Goal: Task Accomplishment & Management: Complete application form

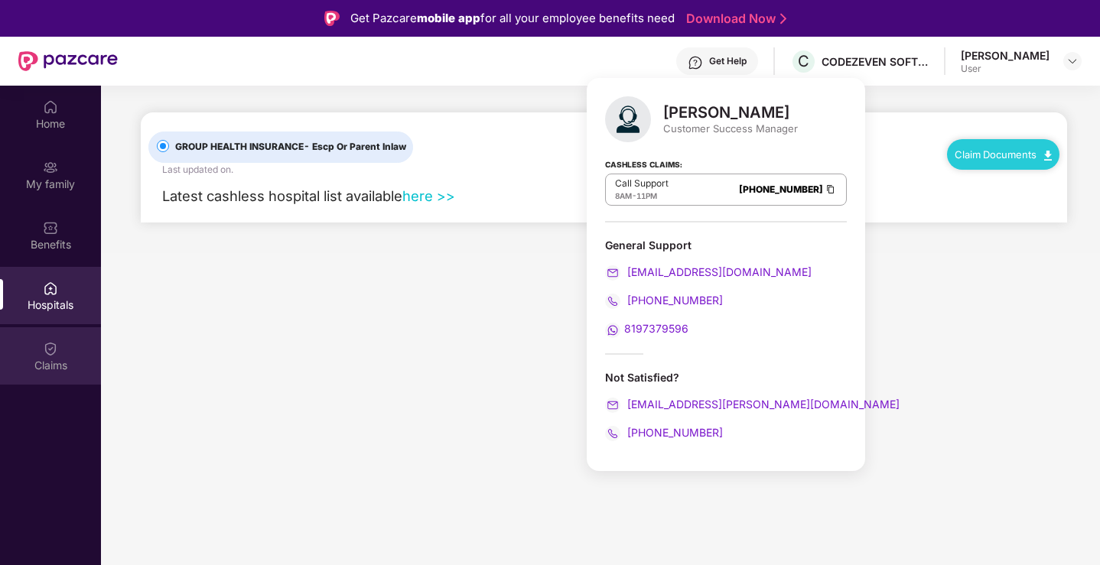
click at [70, 362] on div "Claims" at bounding box center [50, 365] width 101 height 15
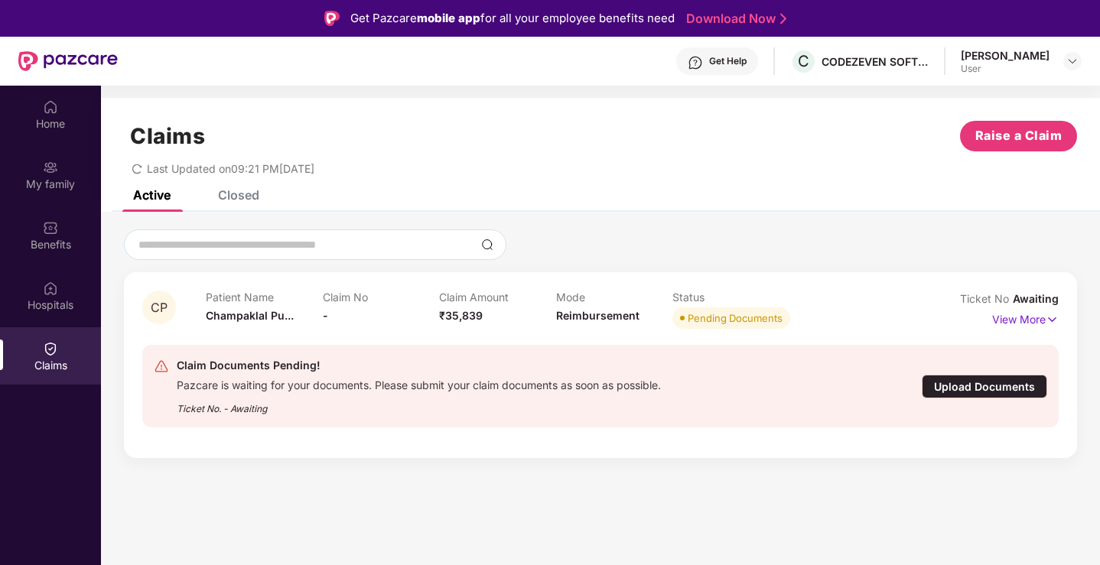
click at [963, 388] on div "Upload Documents" at bounding box center [984, 387] width 125 height 24
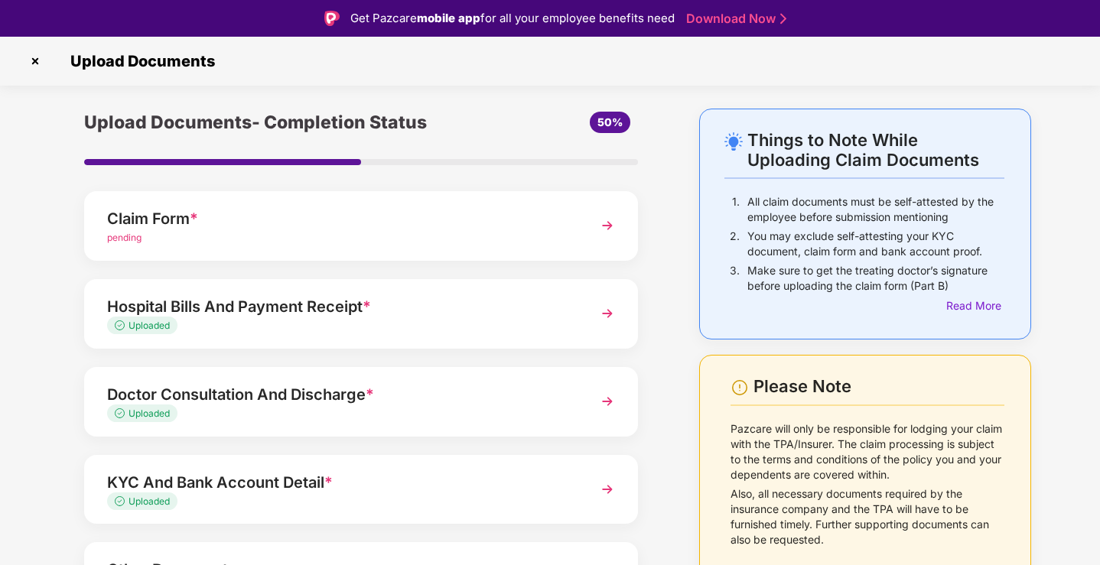
click at [391, 200] on div "Claim Form * pending" at bounding box center [361, 226] width 554 height 70
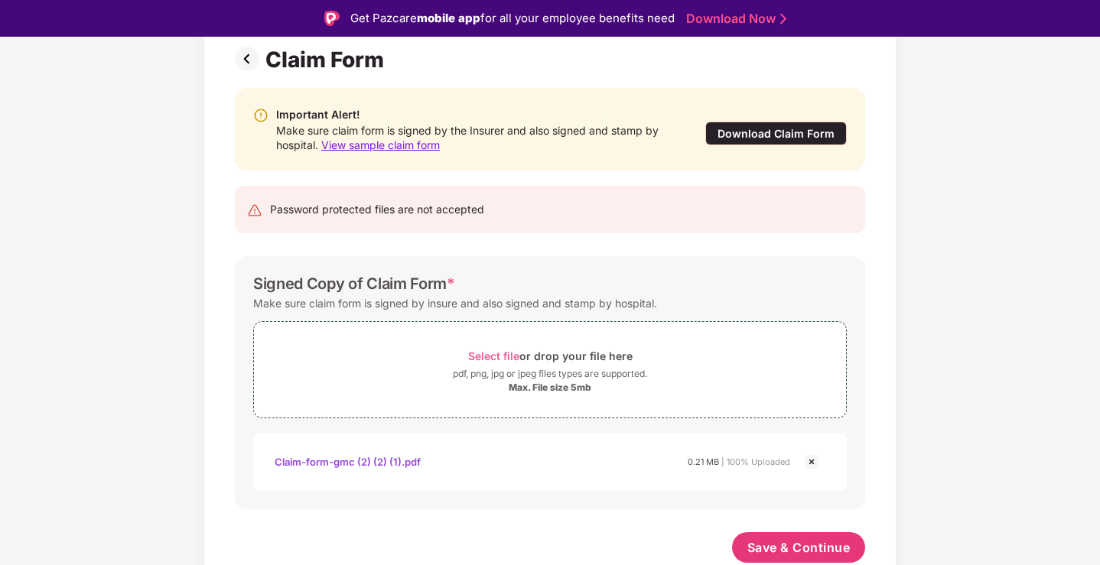
scroll to position [113, 0]
click at [822, 543] on span "Save & Continue" at bounding box center [798, 547] width 103 height 17
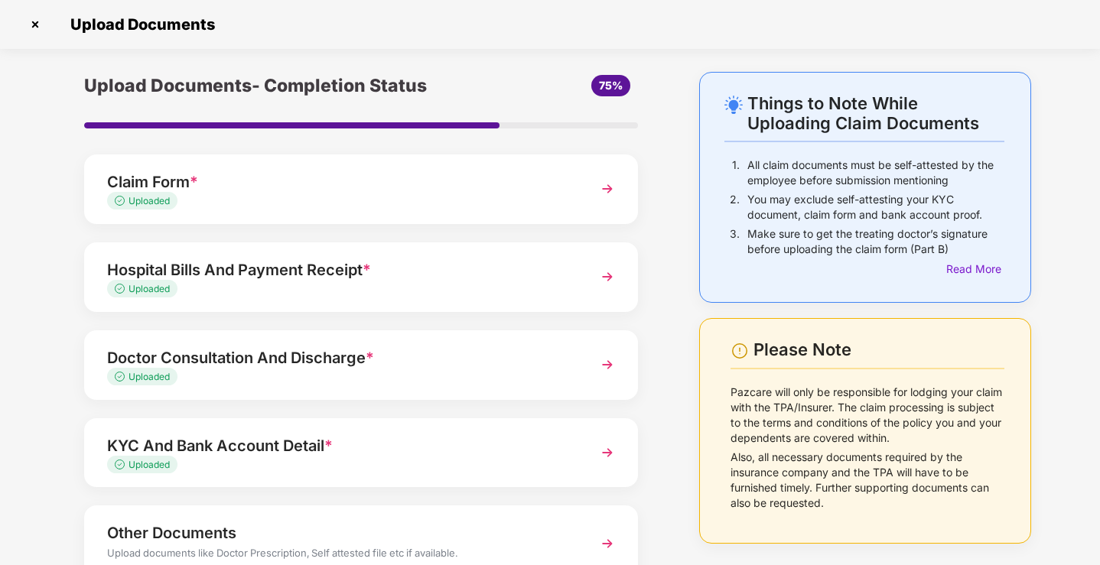
scroll to position [111, 0]
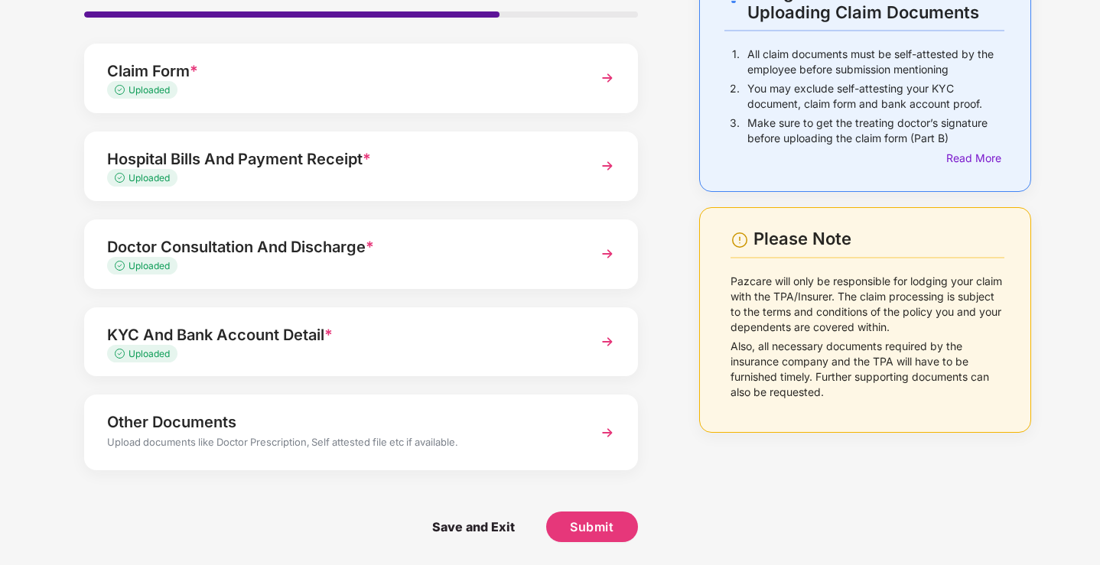
click at [509, 347] on div "Uploaded" at bounding box center [339, 354] width 465 height 15
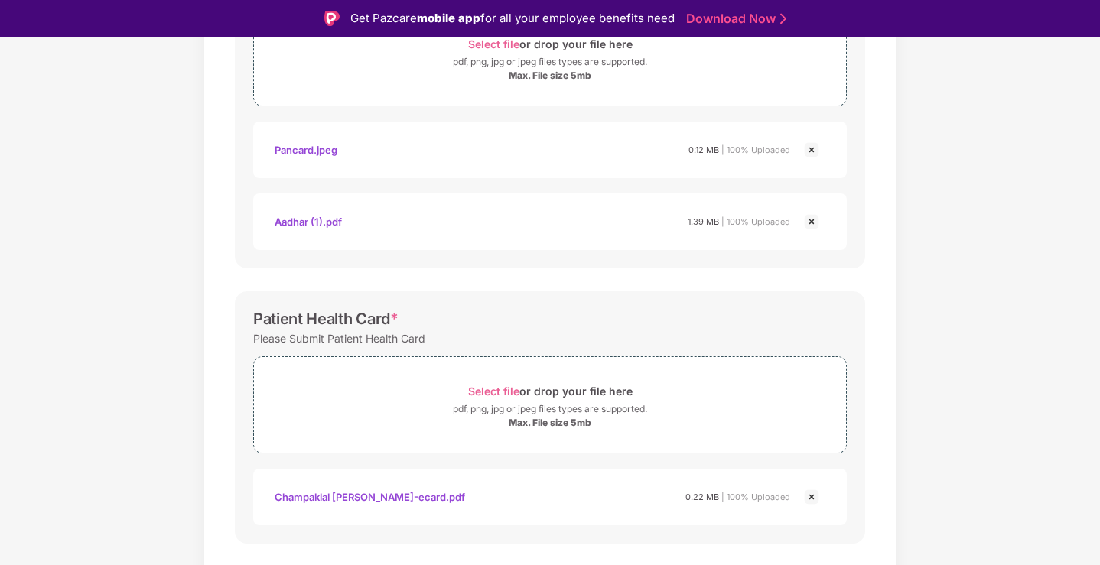
scroll to position [0, 0]
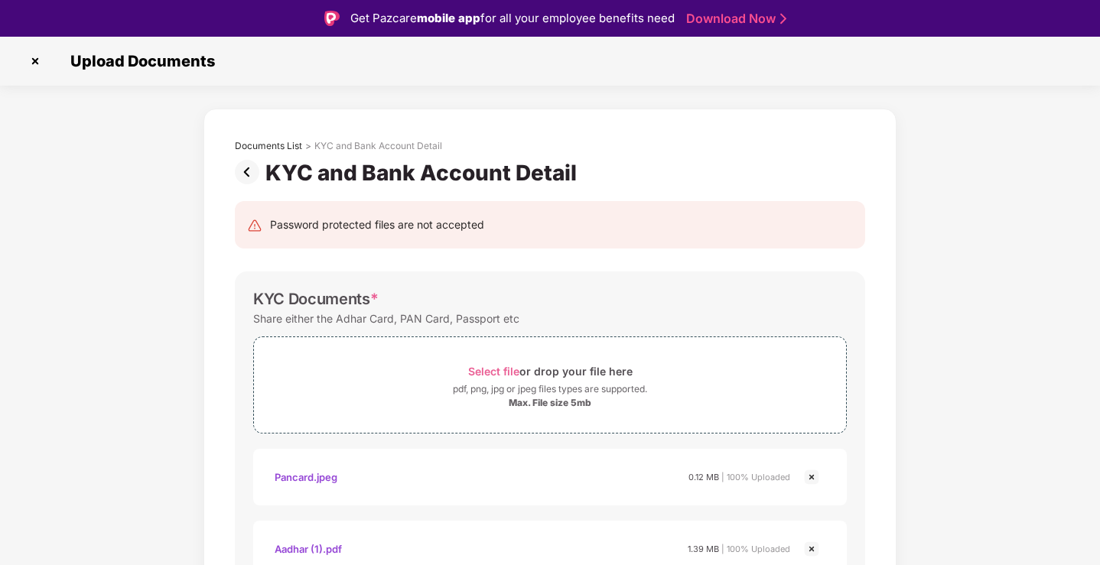
click at [255, 157] on div "Documents List > KYC and Bank Account Detail" at bounding box center [550, 150] width 630 height 20
click at [246, 173] on img at bounding box center [250, 172] width 31 height 24
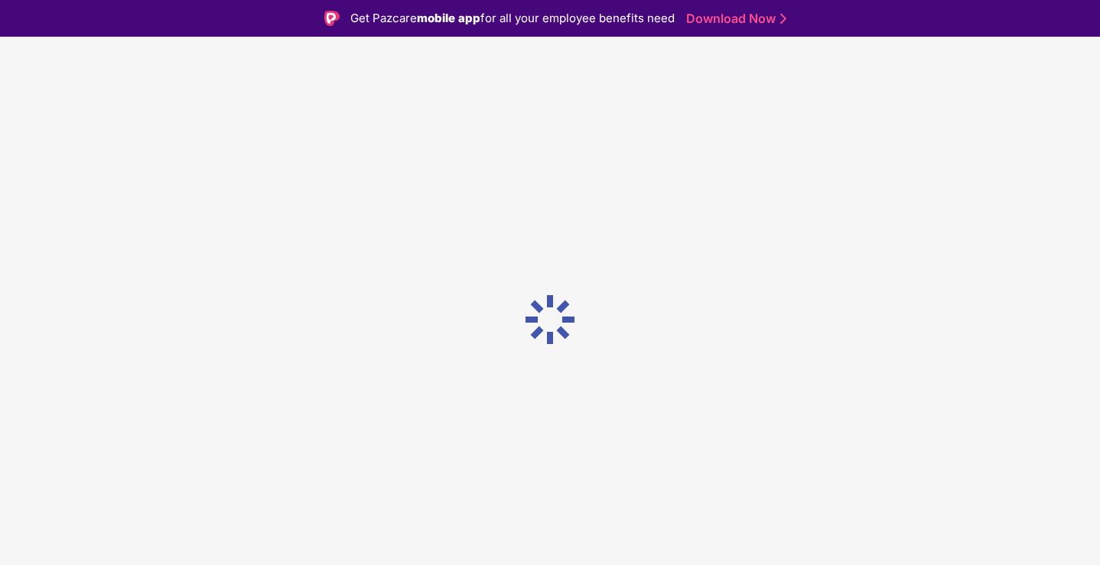
scroll to position [37, 0]
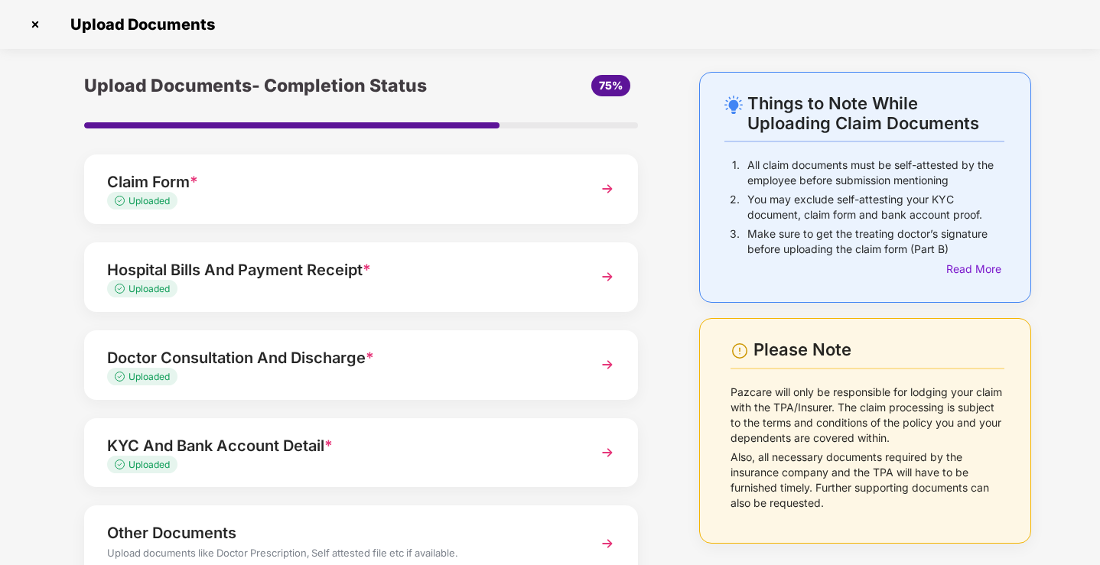
click at [465, 375] on div "Uploaded" at bounding box center [339, 377] width 465 height 15
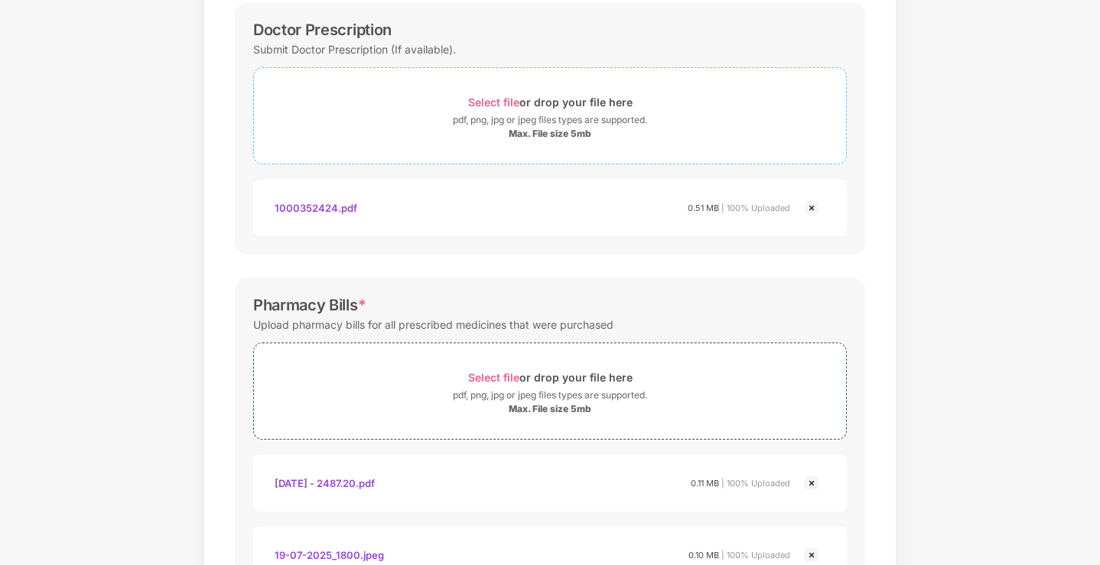
scroll to position [0, 0]
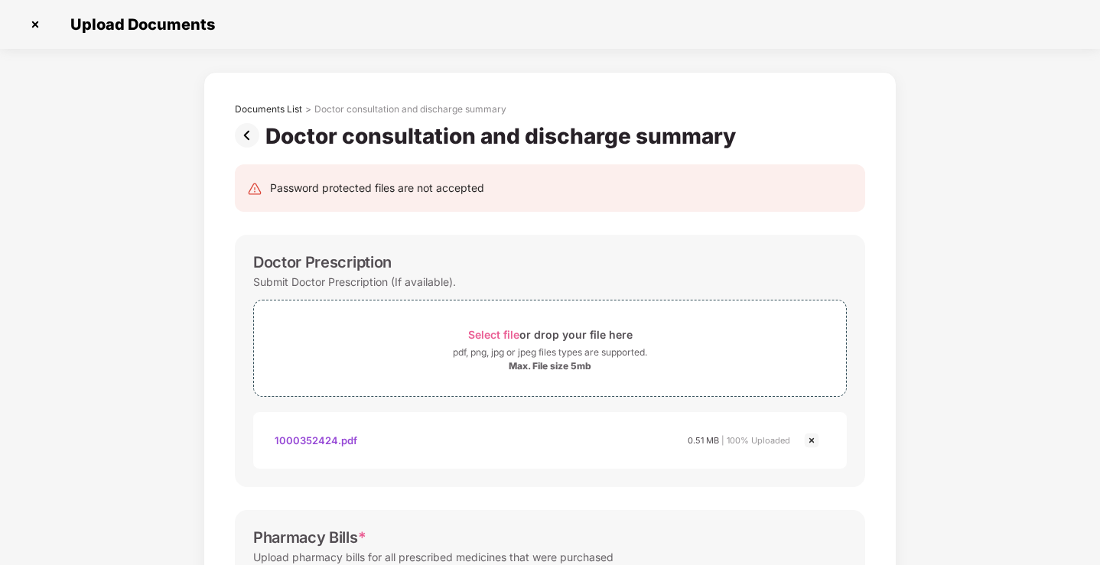
click at [242, 140] on img at bounding box center [250, 135] width 31 height 24
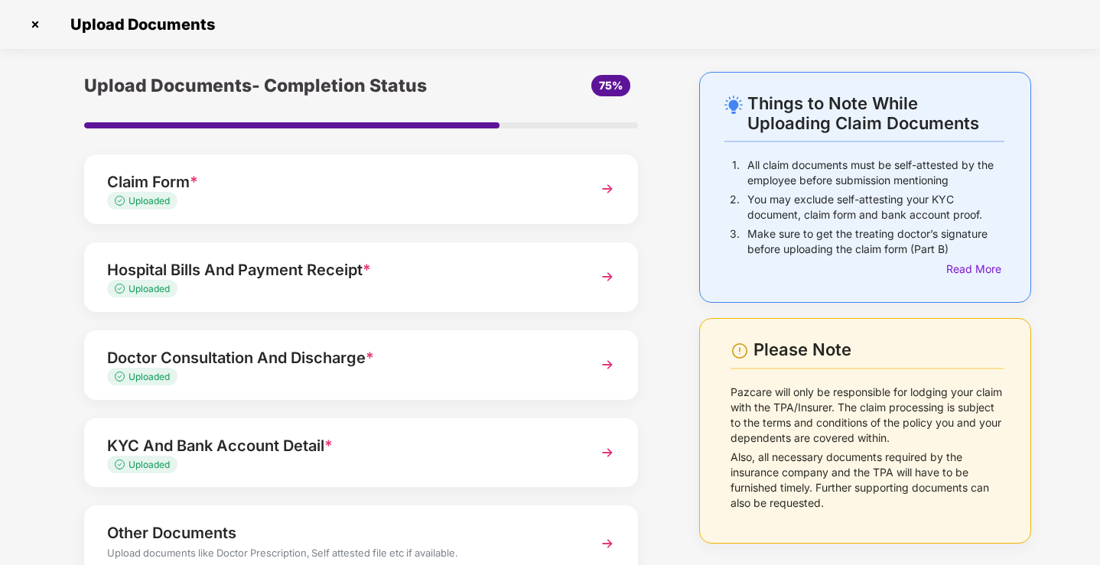
click at [285, 266] on div "Hospital Bills And Payment Receipt *" at bounding box center [339, 270] width 465 height 24
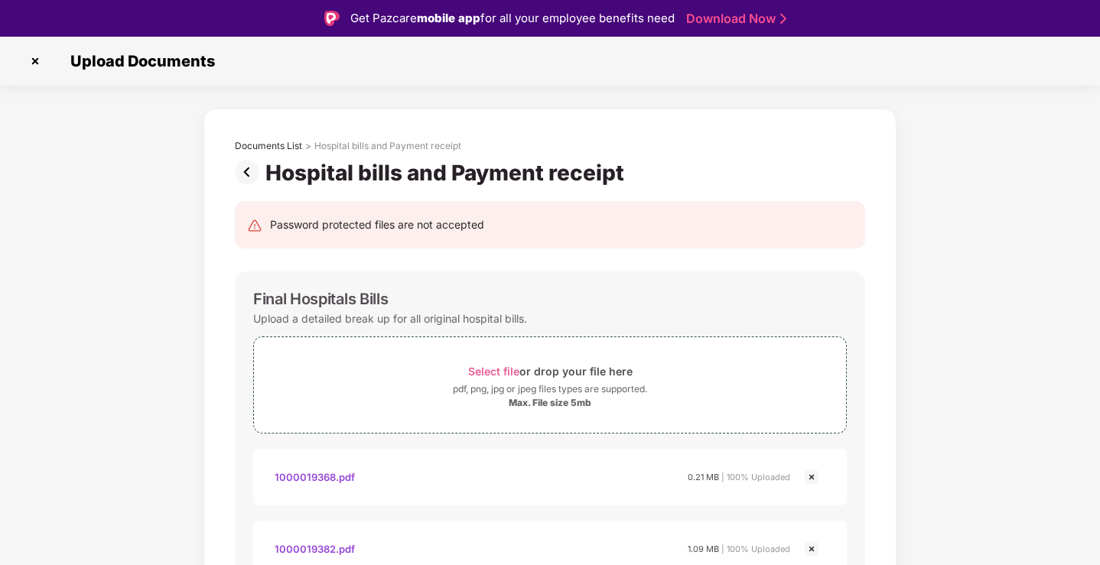
click at [253, 176] on img at bounding box center [250, 172] width 31 height 24
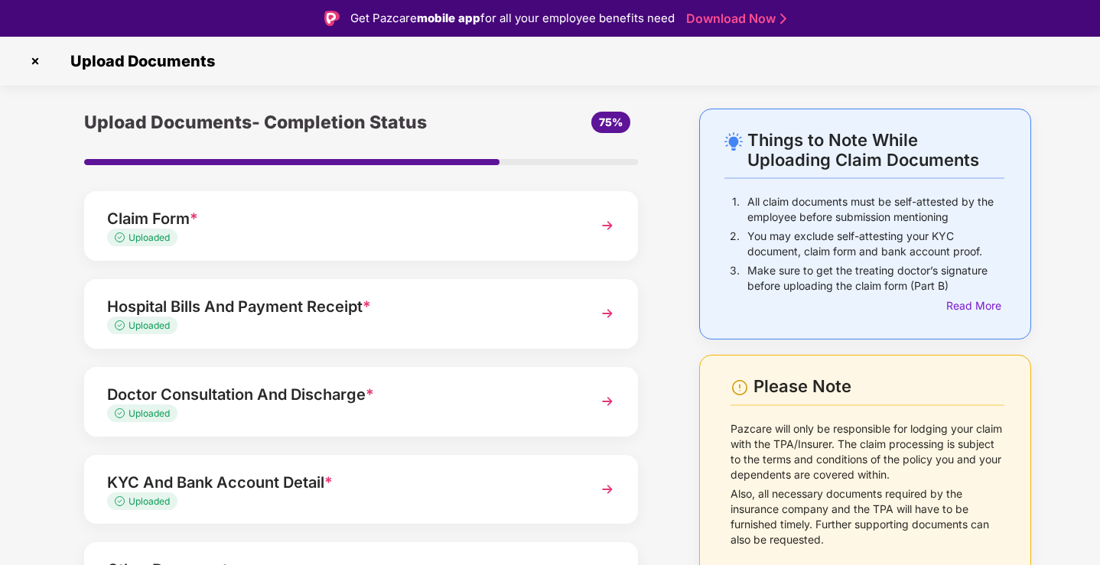
click at [281, 233] on div "Uploaded" at bounding box center [339, 238] width 465 height 15
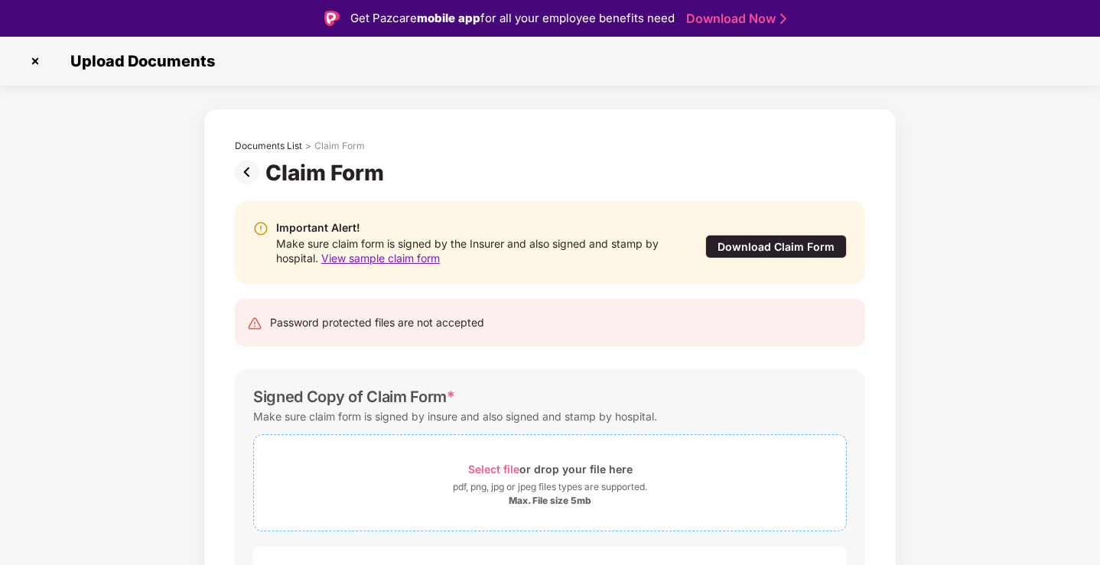
scroll to position [112, 0]
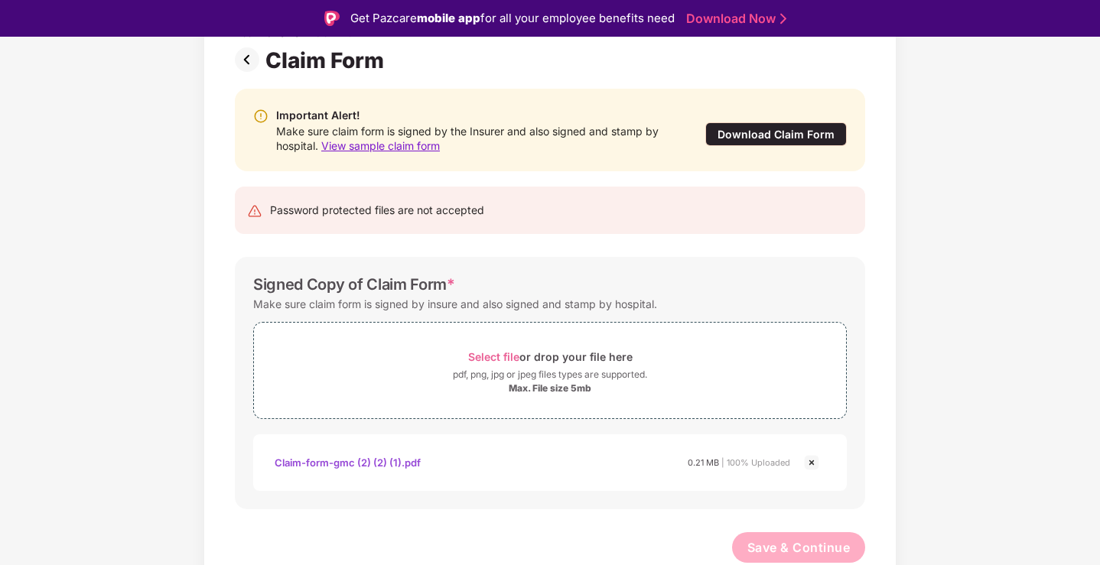
click at [254, 67] on img at bounding box center [250, 59] width 31 height 24
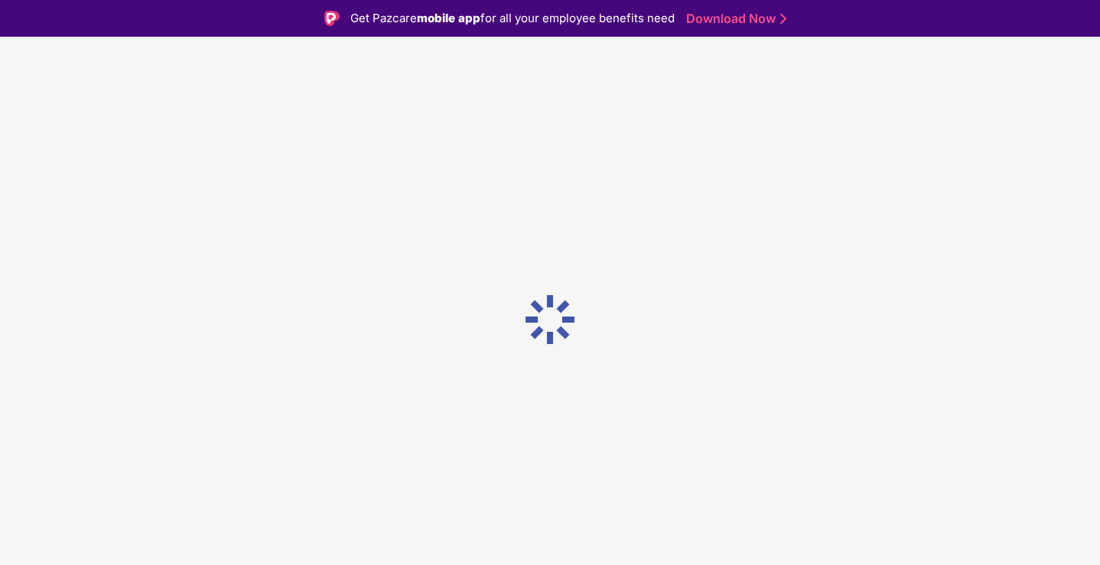
scroll to position [111, 0]
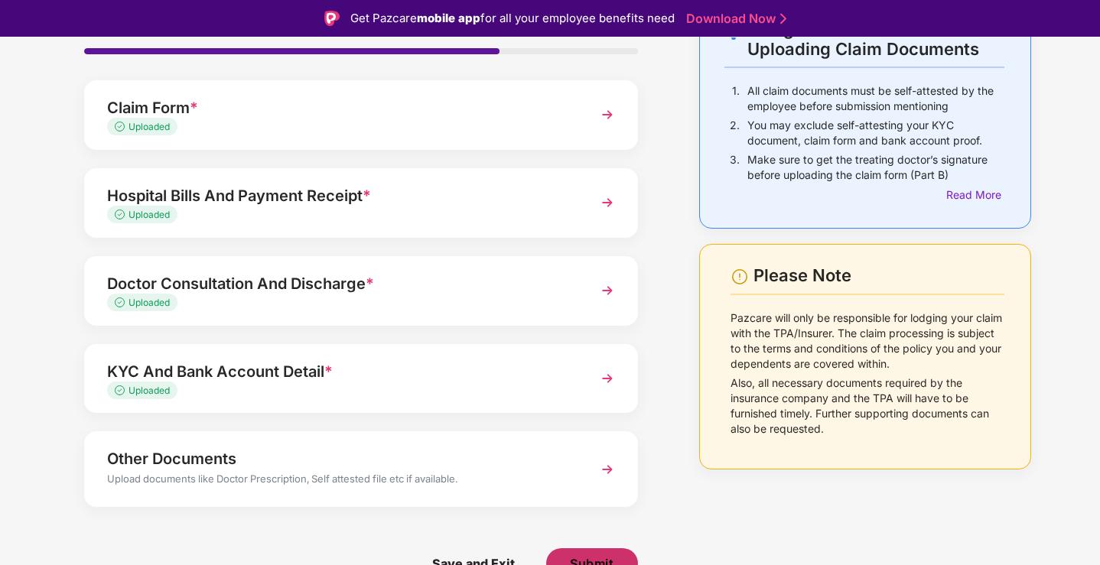
click at [588, 552] on button "Submit" at bounding box center [592, 563] width 92 height 31
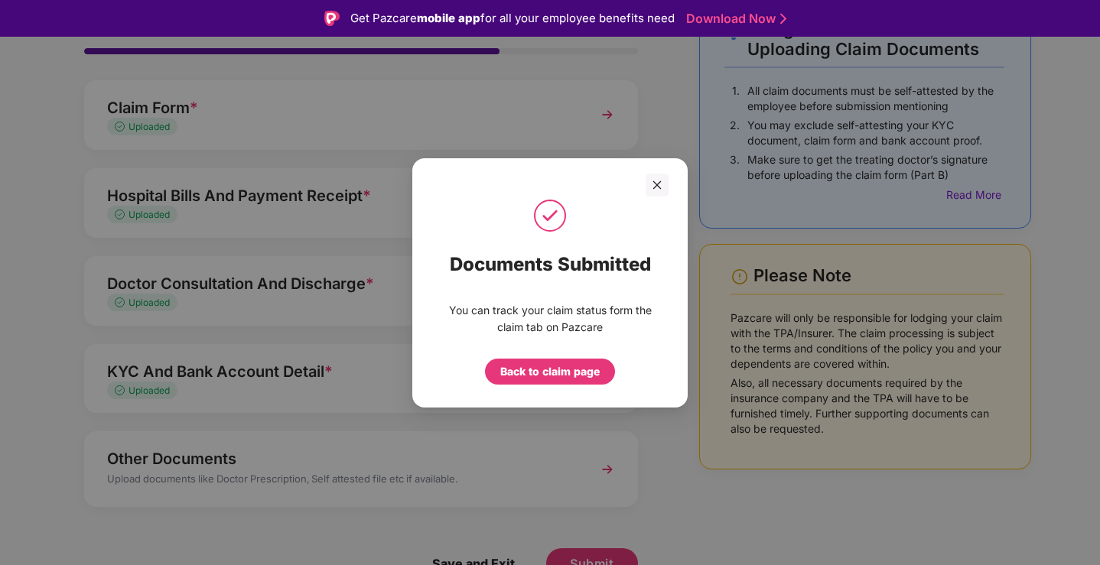
scroll to position [37, 0]
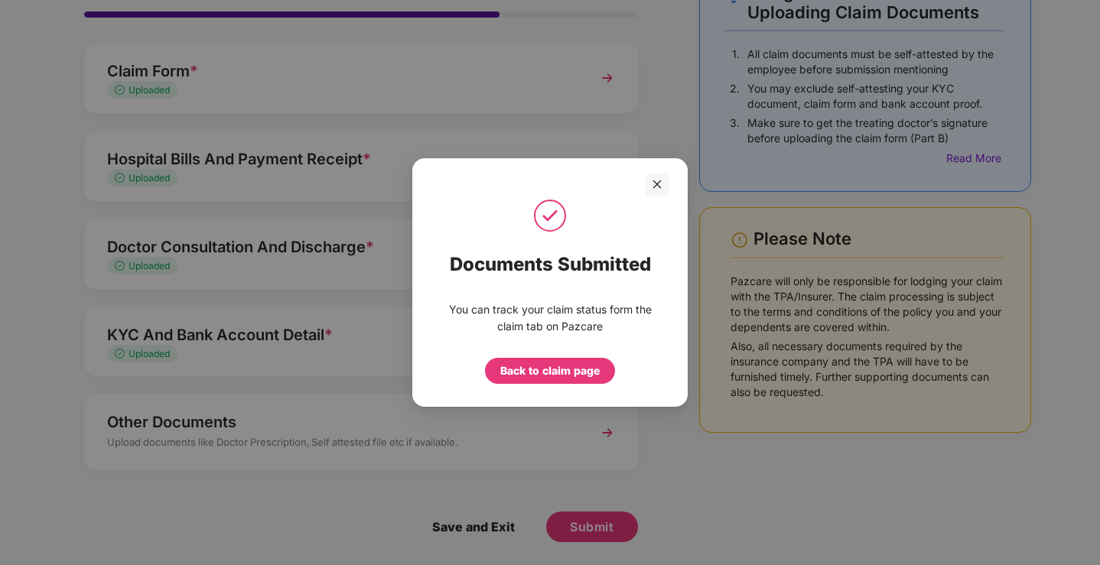
click at [592, 316] on p "You can track your claim status form the claim tab on Pazcare" at bounding box center [550, 318] width 214 height 34
click at [589, 375] on div "Back to claim page" at bounding box center [549, 371] width 99 height 17
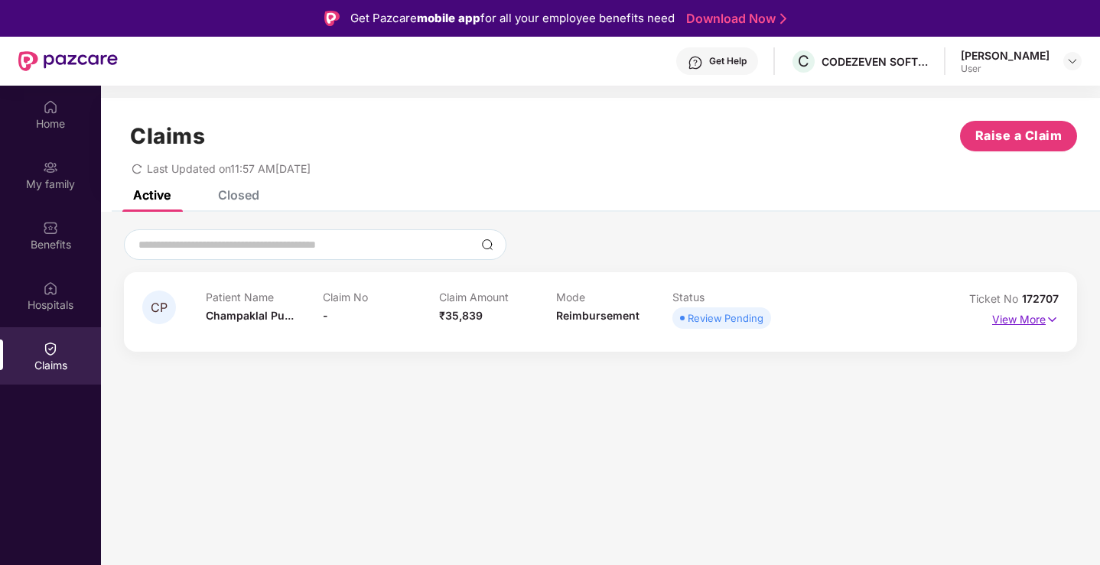
click at [1037, 316] on p "View More" at bounding box center [1025, 317] width 67 height 21
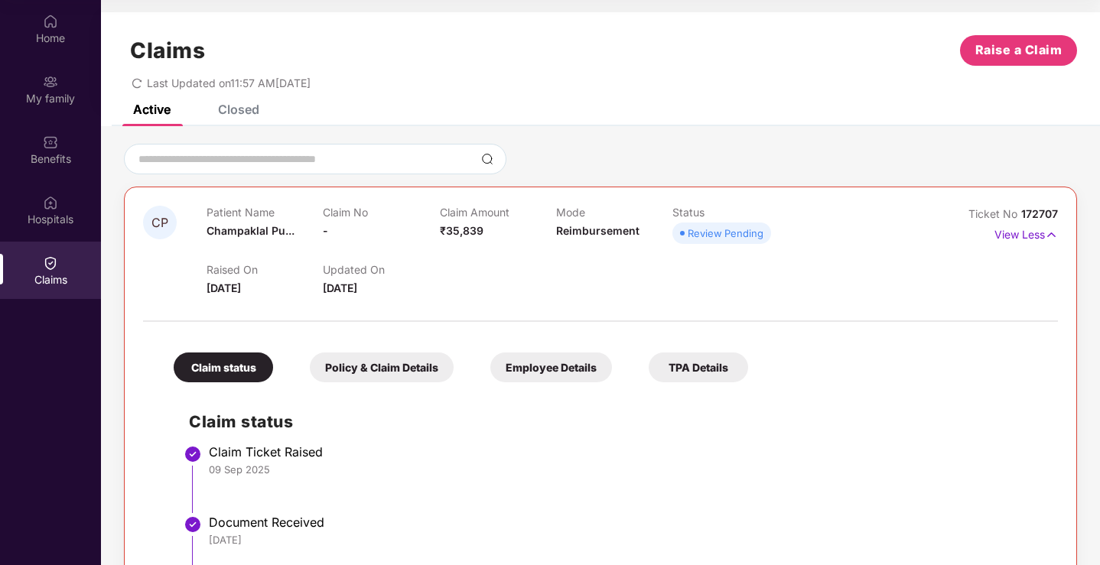
click at [1030, 210] on span "172707" at bounding box center [1039, 213] width 37 height 13
copy div "No 172707"
click at [981, 219] on span "Ticket No" at bounding box center [994, 213] width 53 height 13
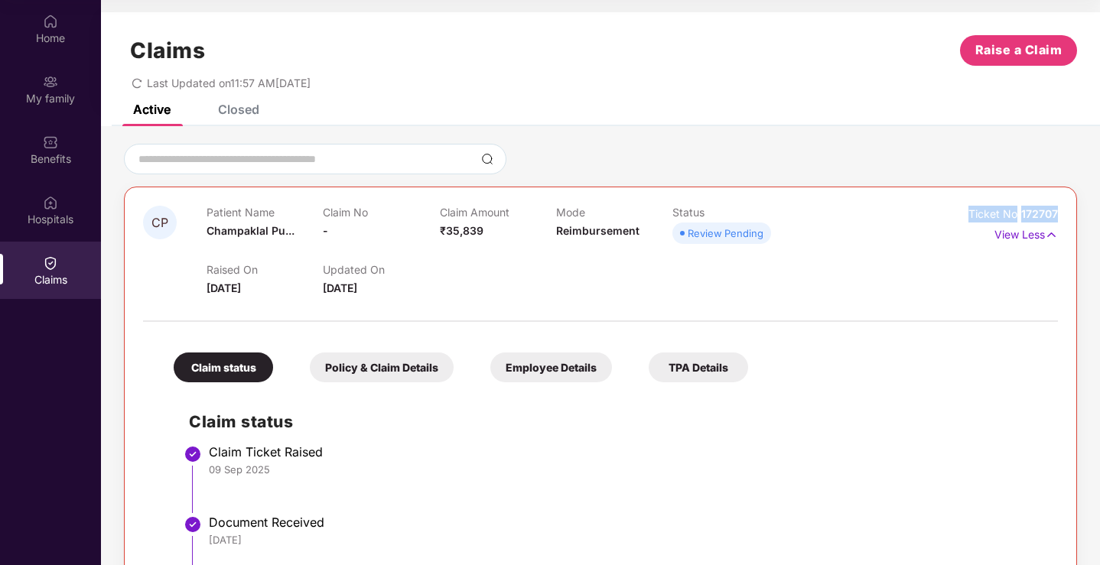
click at [1046, 219] on span "172707" at bounding box center [1039, 213] width 37 height 13
copy div "Ticket No 172707"
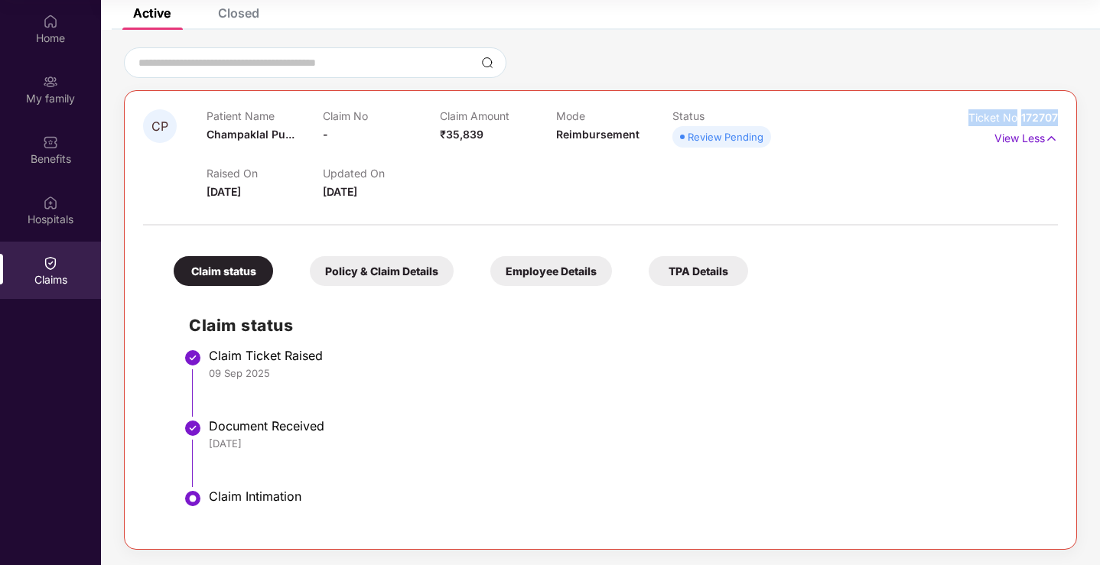
click at [307, 506] on div "Claim Intimation" at bounding box center [626, 498] width 834 height 18
click at [414, 365] on div "Claim Ticket Raised [DATE]" at bounding box center [626, 364] width 834 height 32
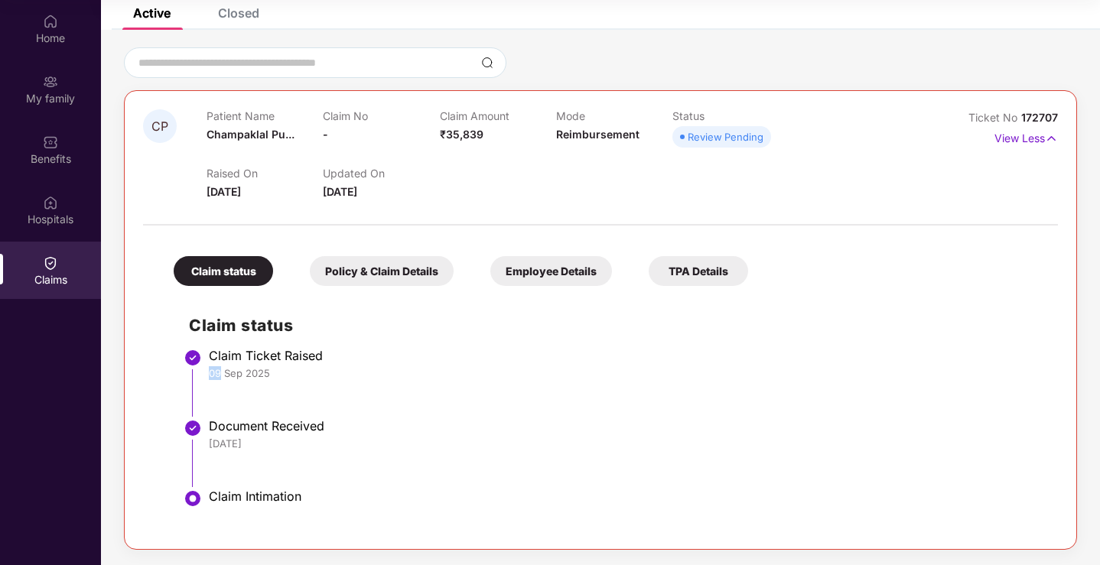
click at [383, 281] on div "Policy & Claim Details" at bounding box center [382, 271] width 144 height 30
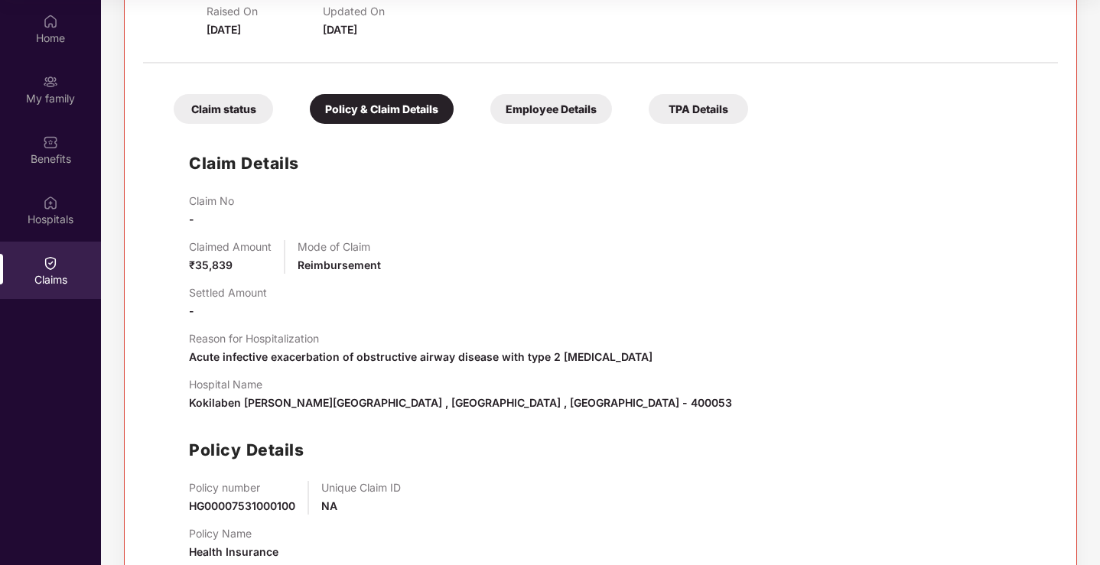
scroll to position [259, 0]
click at [659, 374] on div "Claim No - Claimed Amount ₹35,839 Mode of Claim Reimbursement Settled Amount - …" at bounding box center [616, 383] width 854 height 379
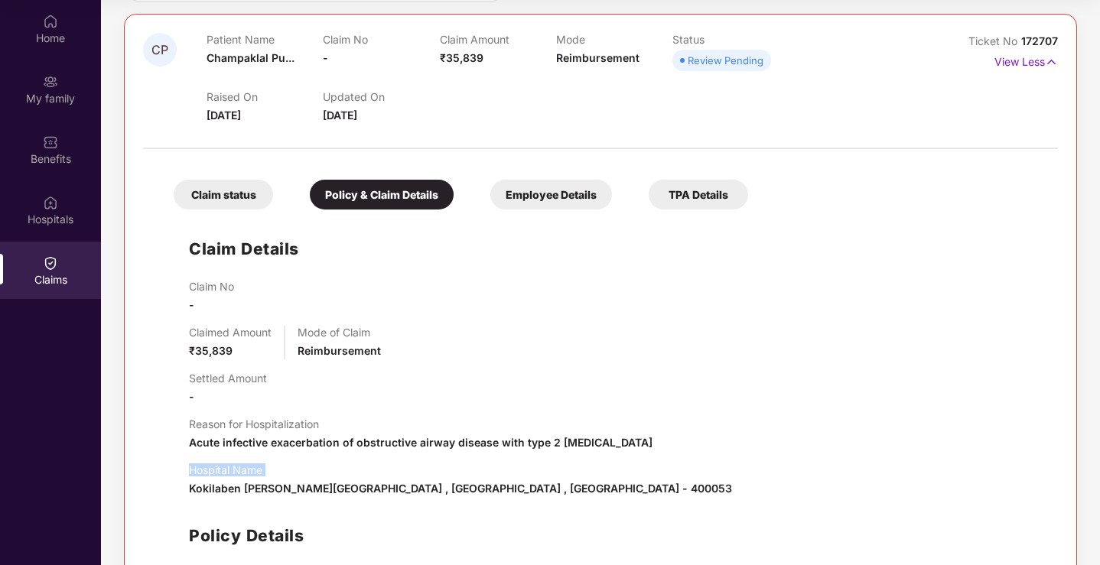
scroll to position [0, 0]
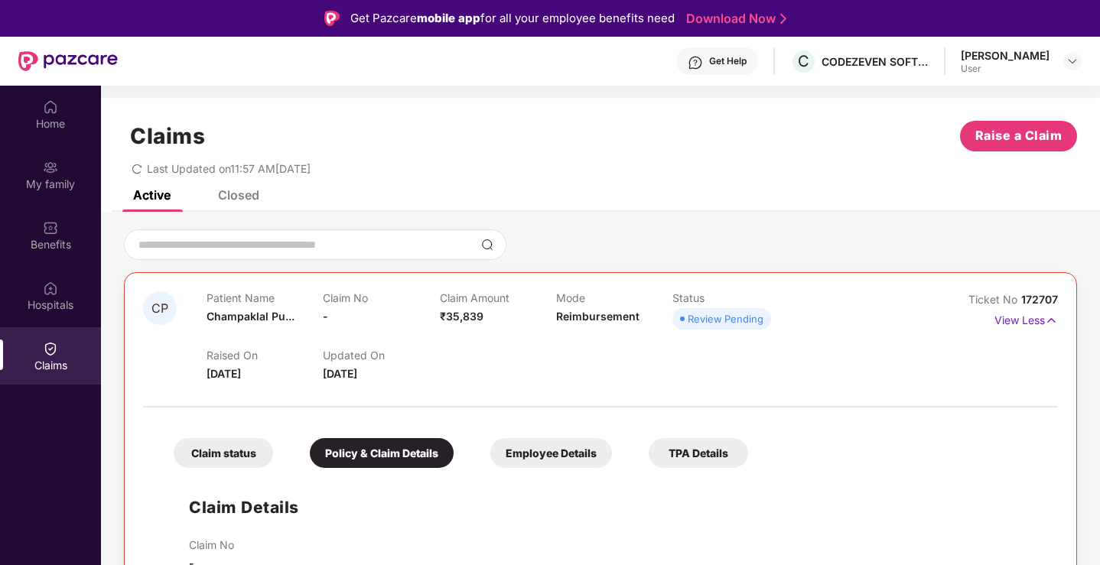
click at [755, 316] on div "Review Pending" at bounding box center [726, 318] width 76 height 15
click at [457, 346] on div "Raised On [DATE] Updated On [DATE]" at bounding box center [556, 357] width 699 height 49
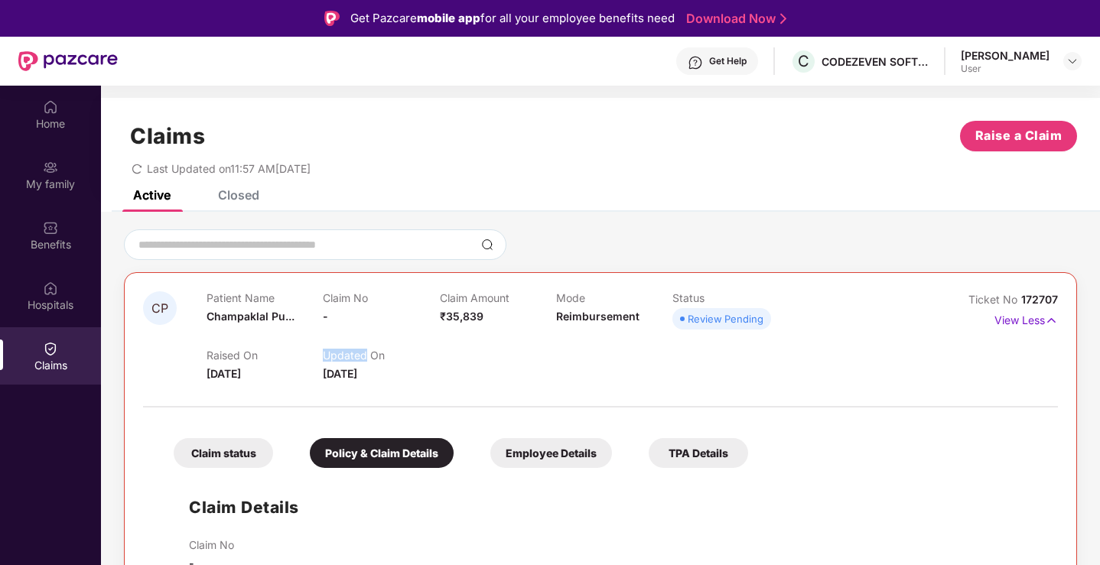
scroll to position [204, 0]
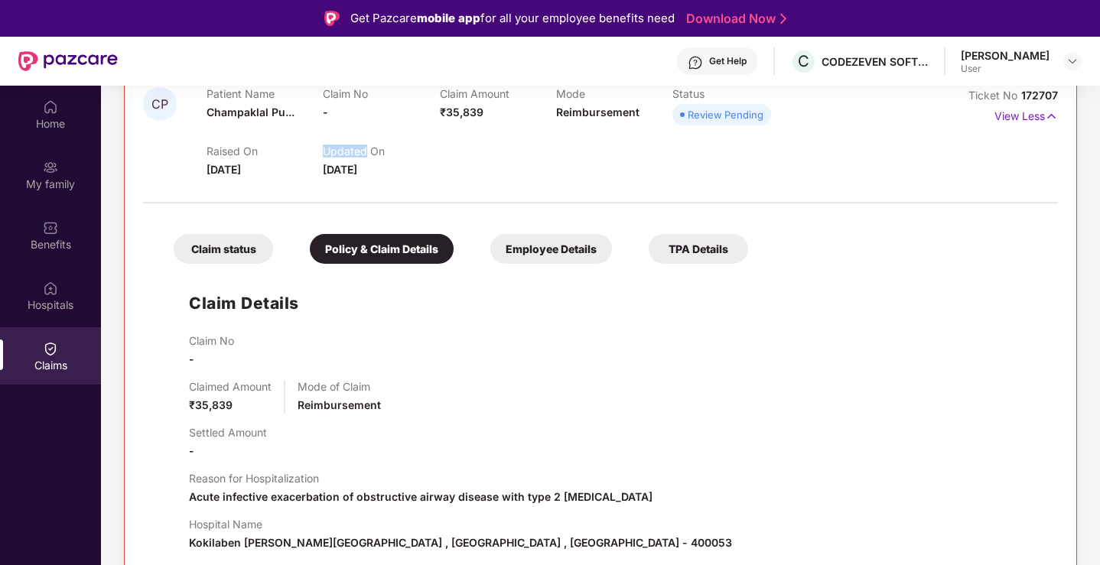
click at [519, 428] on div "Settled Amount -" at bounding box center [616, 443] width 854 height 34
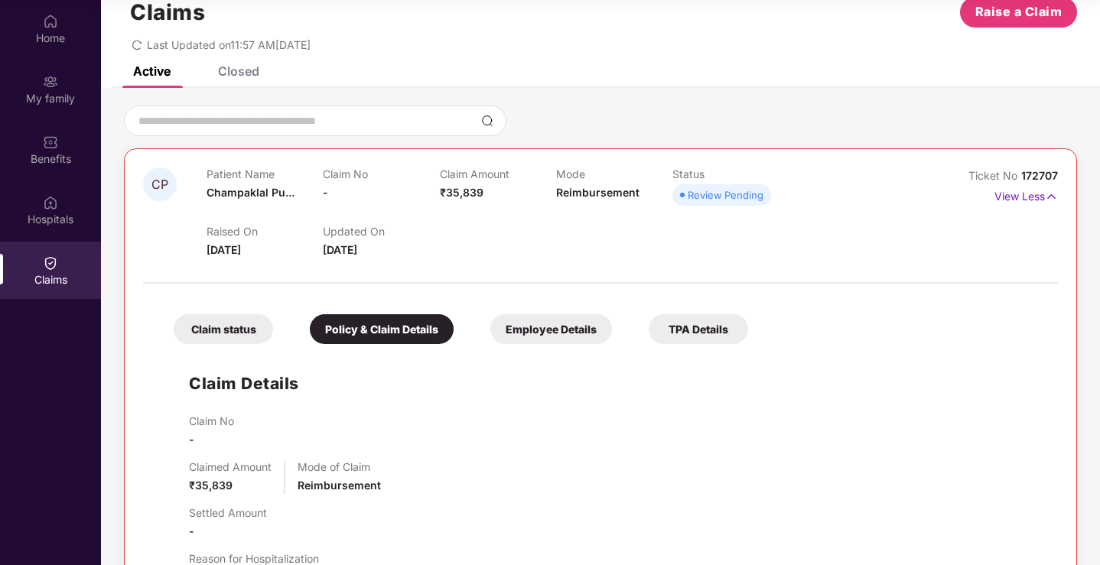
scroll to position [0, 0]
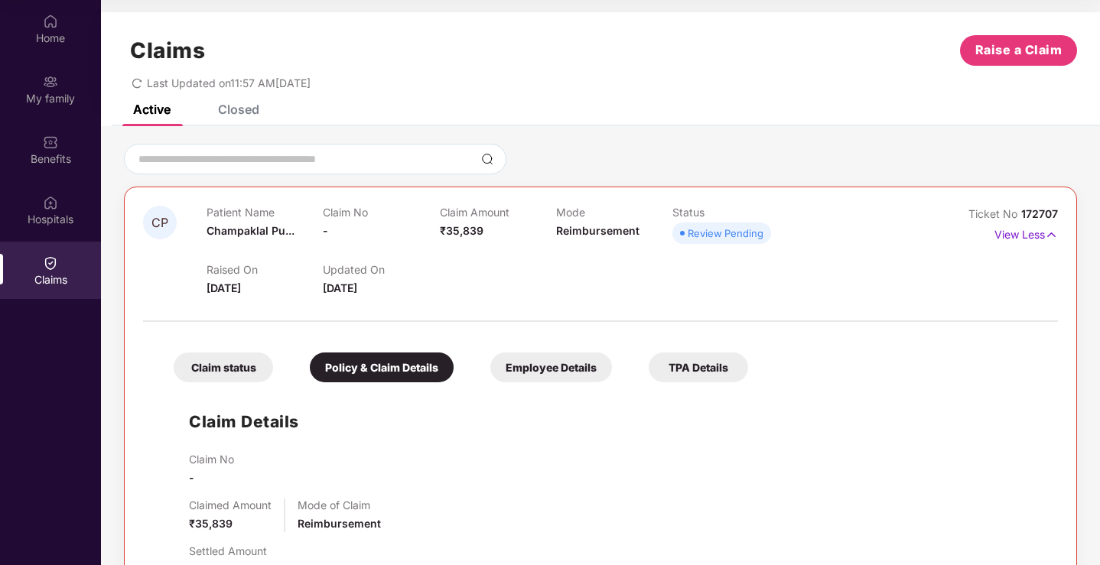
click at [582, 240] on div "Mode Reimbursement" at bounding box center [614, 227] width 116 height 42
click at [1034, 215] on span "172707" at bounding box center [1039, 213] width 37 height 13
click at [1011, 217] on span "Ticket No" at bounding box center [994, 213] width 53 height 13
drag, startPoint x: 1040, startPoint y: 216, endPoint x: 1055, endPoint y: 214, distance: 14.6
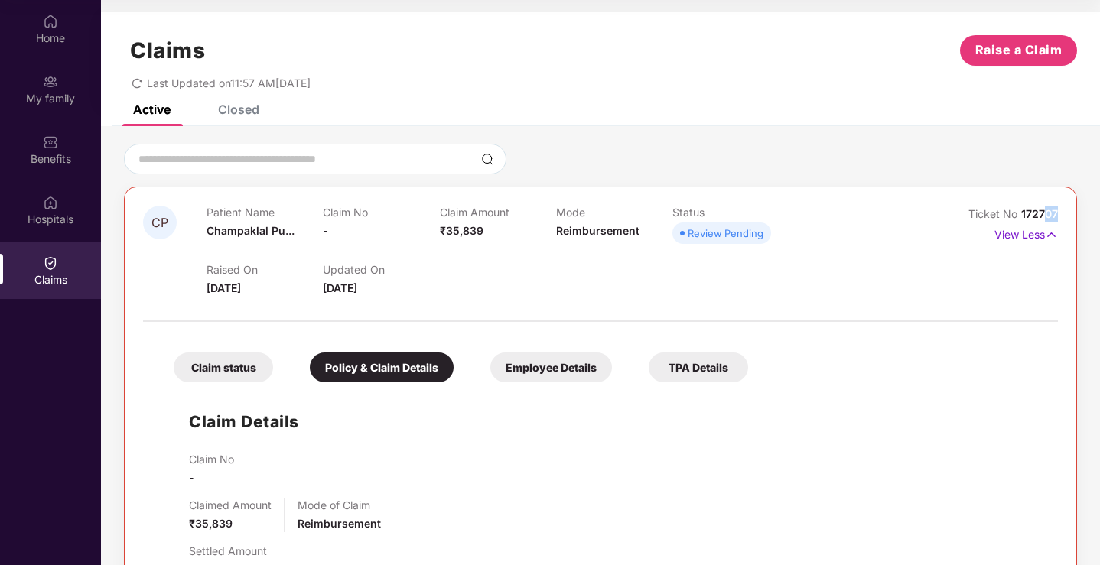
click at [1055, 214] on span "172707" at bounding box center [1039, 213] width 37 height 13
